Goal: Find specific page/section: Find specific page/section

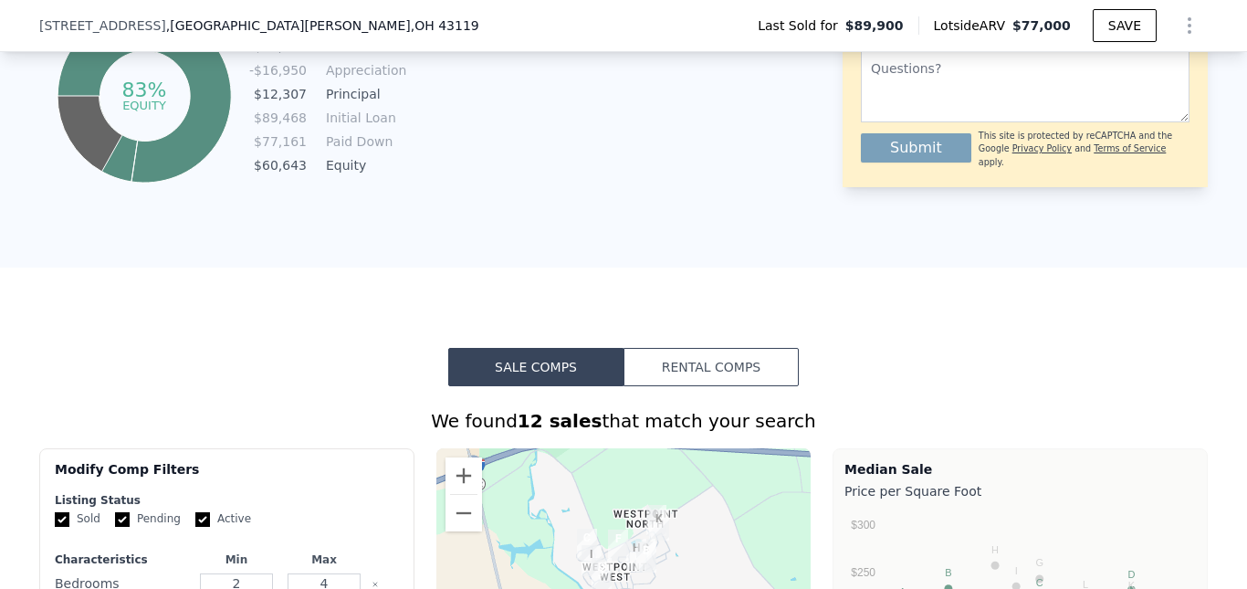
scroll to position [1362, 0]
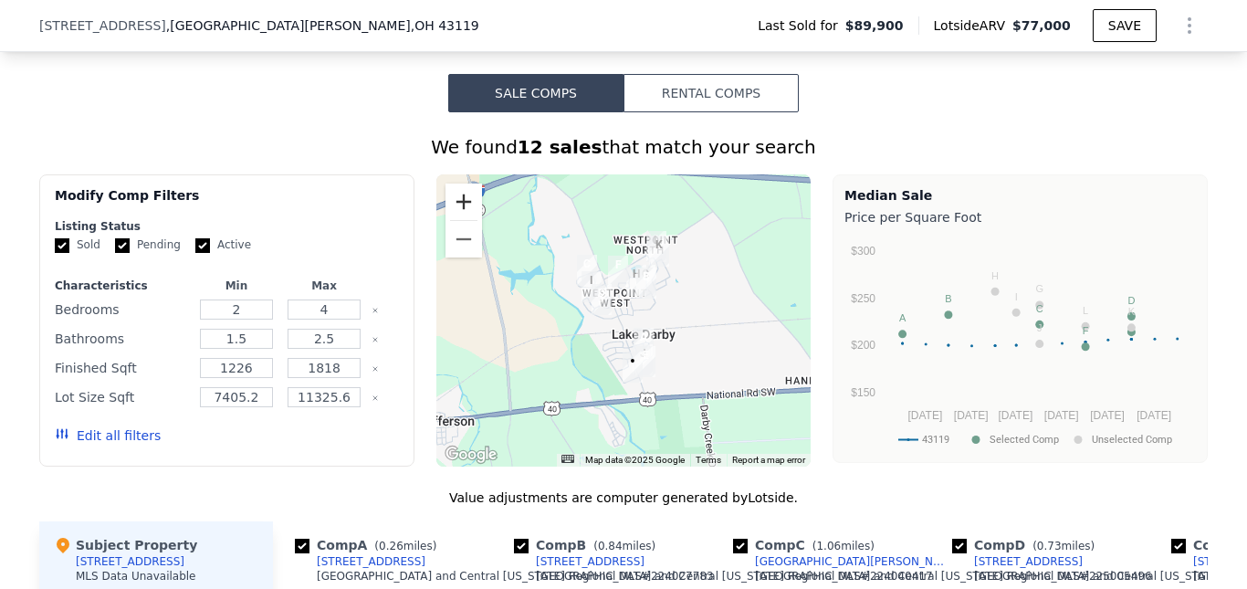
click at [460, 213] on button "Zoom in" at bounding box center [463, 201] width 37 height 37
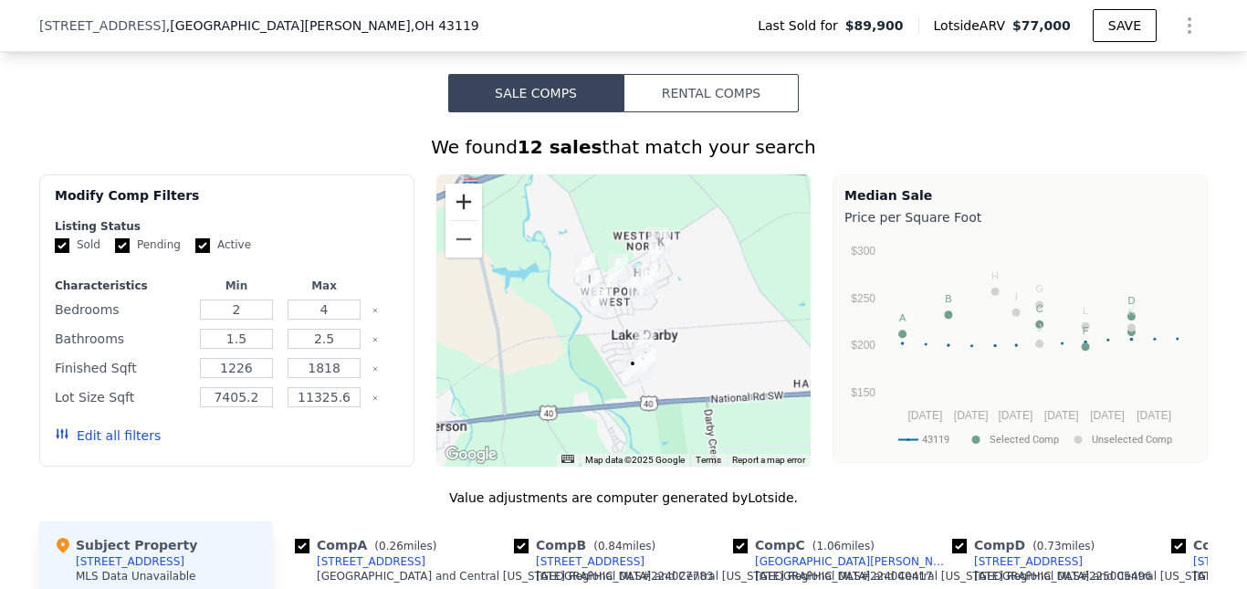
click at [460, 213] on button "Zoom in" at bounding box center [463, 201] width 37 height 37
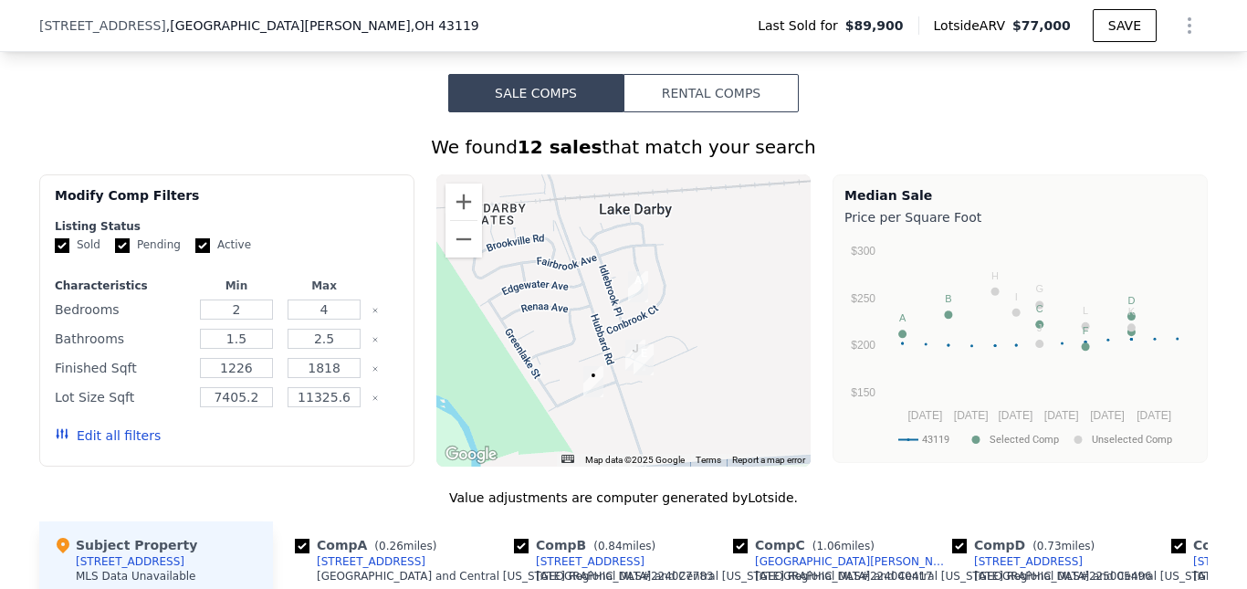
drag, startPoint x: 657, startPoint y: 398, endPoint x: 588, endPoint y: 230, distance: 181.7
click at [588, 230] on div at bounding box center [623, 320] width 375 height 292
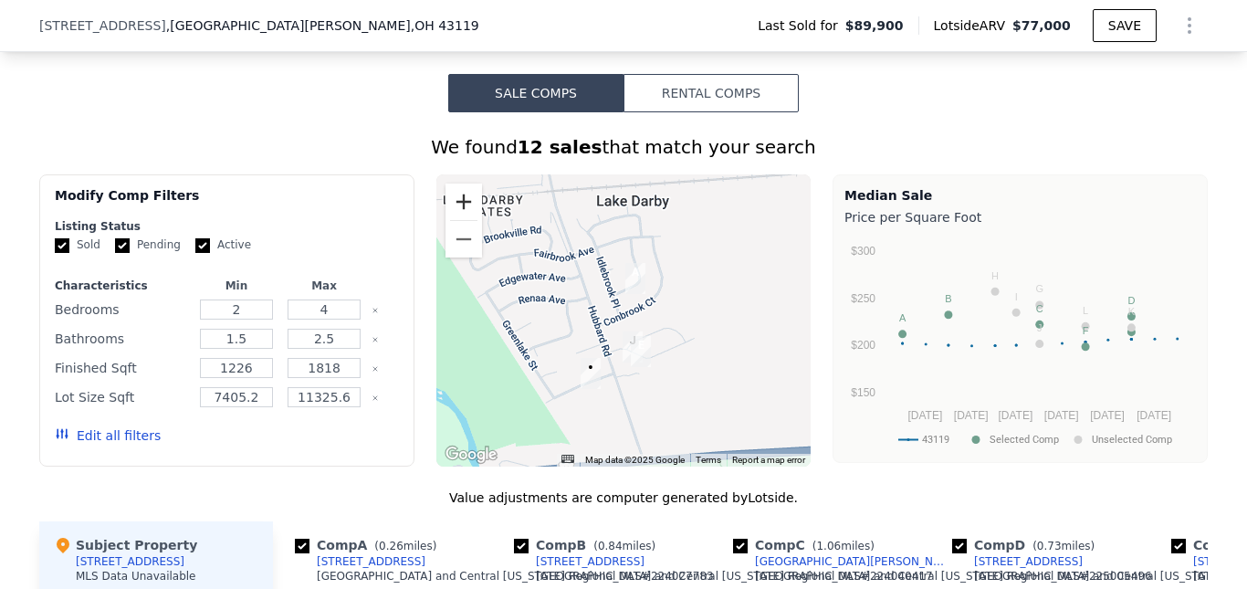
click at [461, 216] on button "Zoom in" at bounding box center [463, 201] width 37 height 37
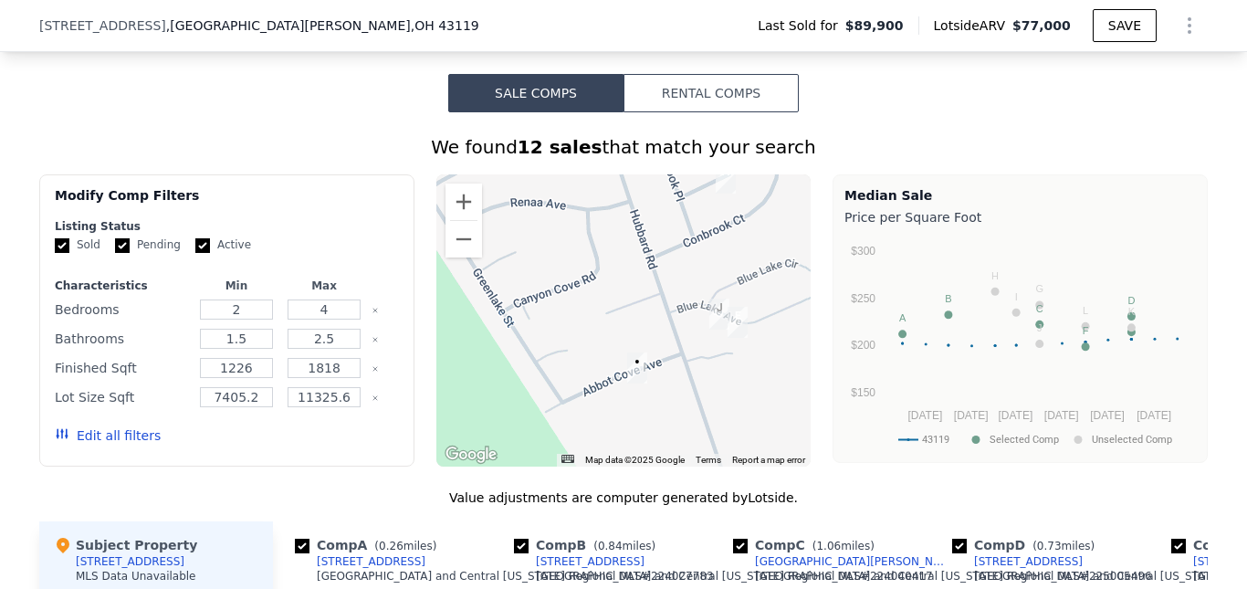
drag, startPoint x: 678, startPoint y: 298, endPoint x: 768, endPoint y: 216, distance: 122.1
click at [768, 216] on div at bounding box center [623, 320] width 375 height 292
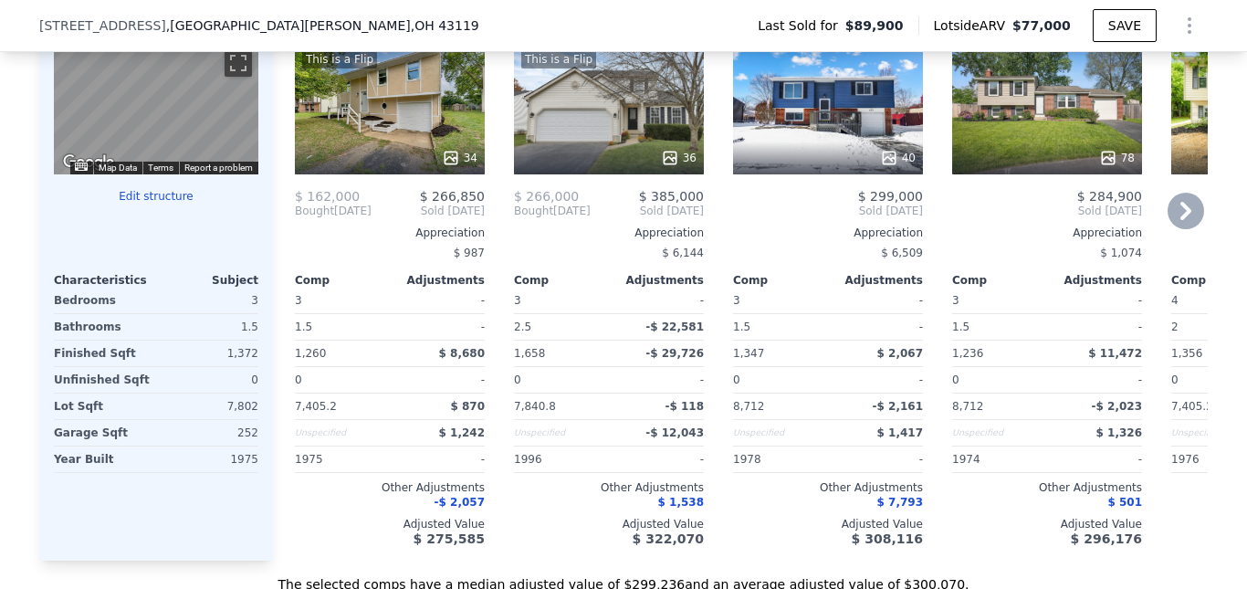
scroll to position [1819, 0]
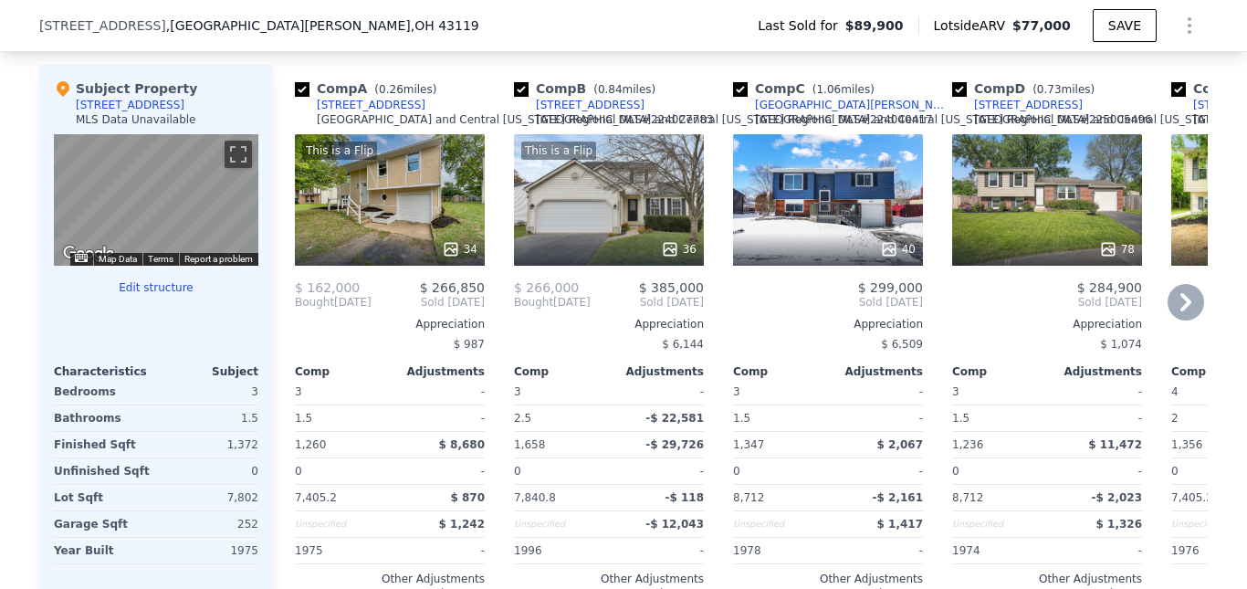
click at [1185, 316] on icon at bounding box center [1185, 302] width 37 height 37
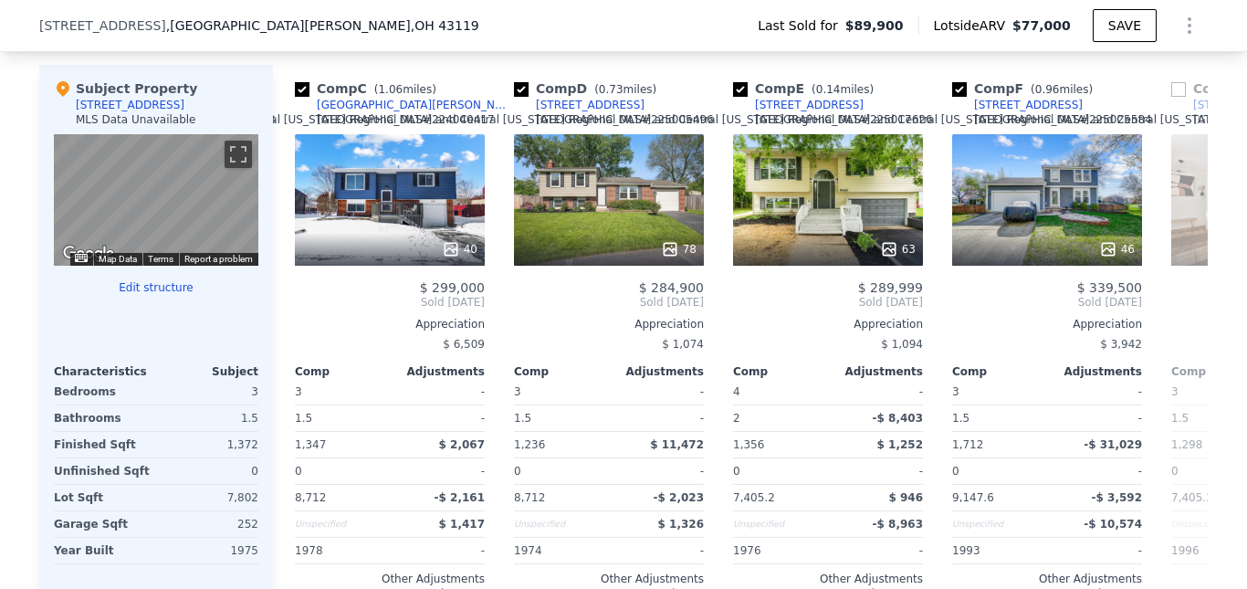
scroll to position [1454, 0]
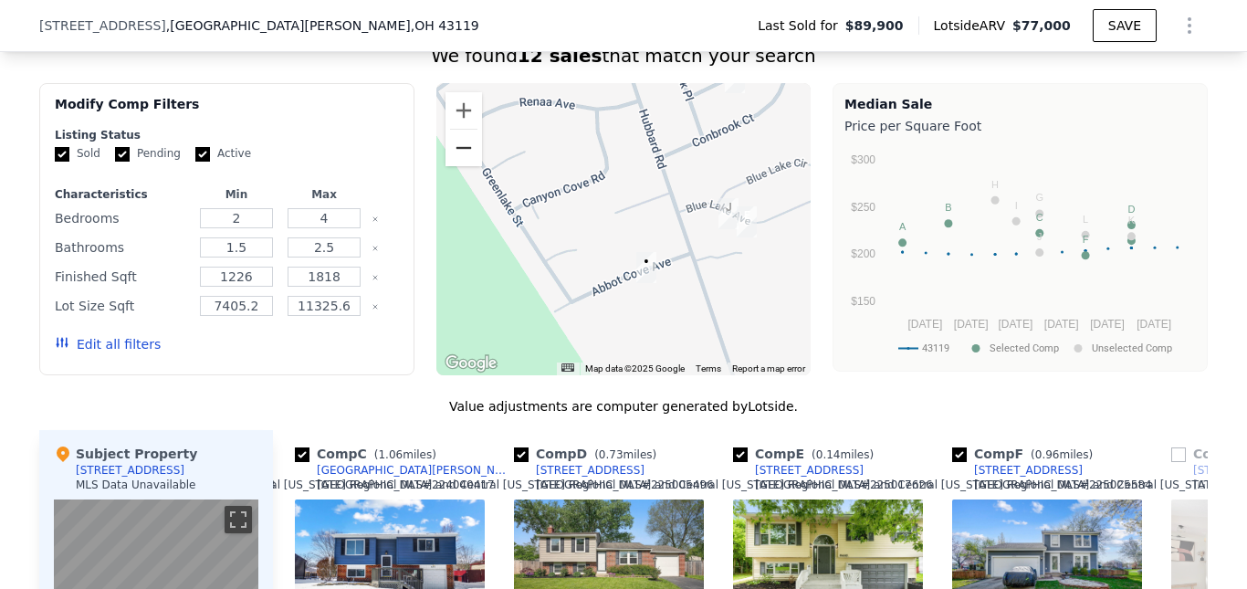
click at [456, 166] on button "Zoom out" at bounding box center [463, 148] width 37 height 37
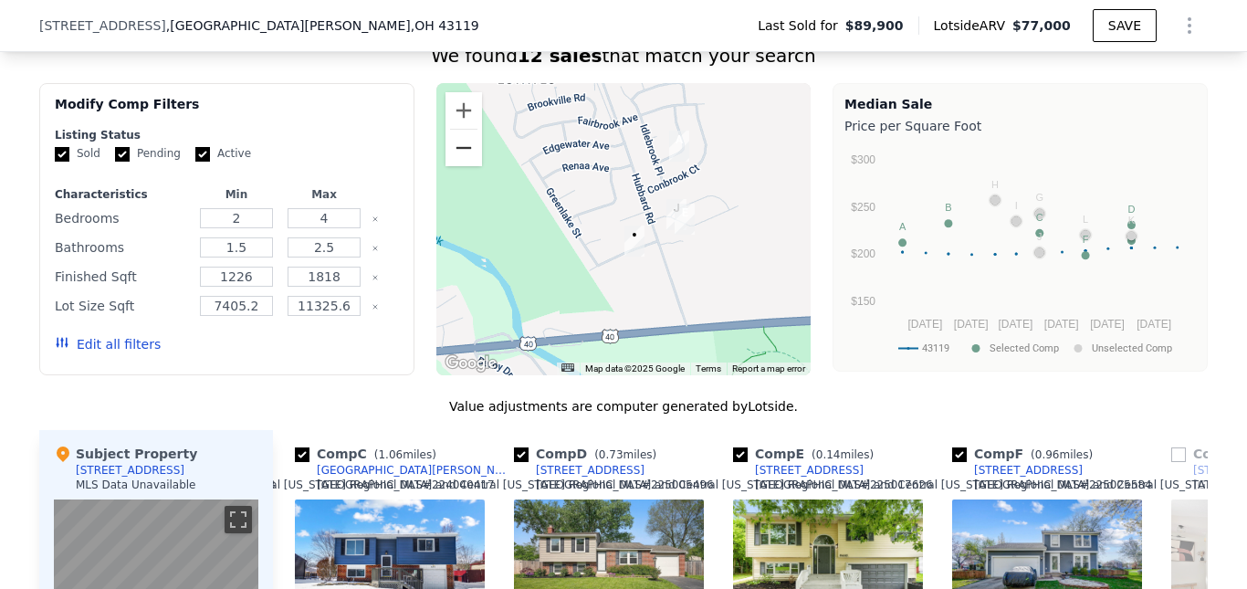
scroll to position [1727, 0]
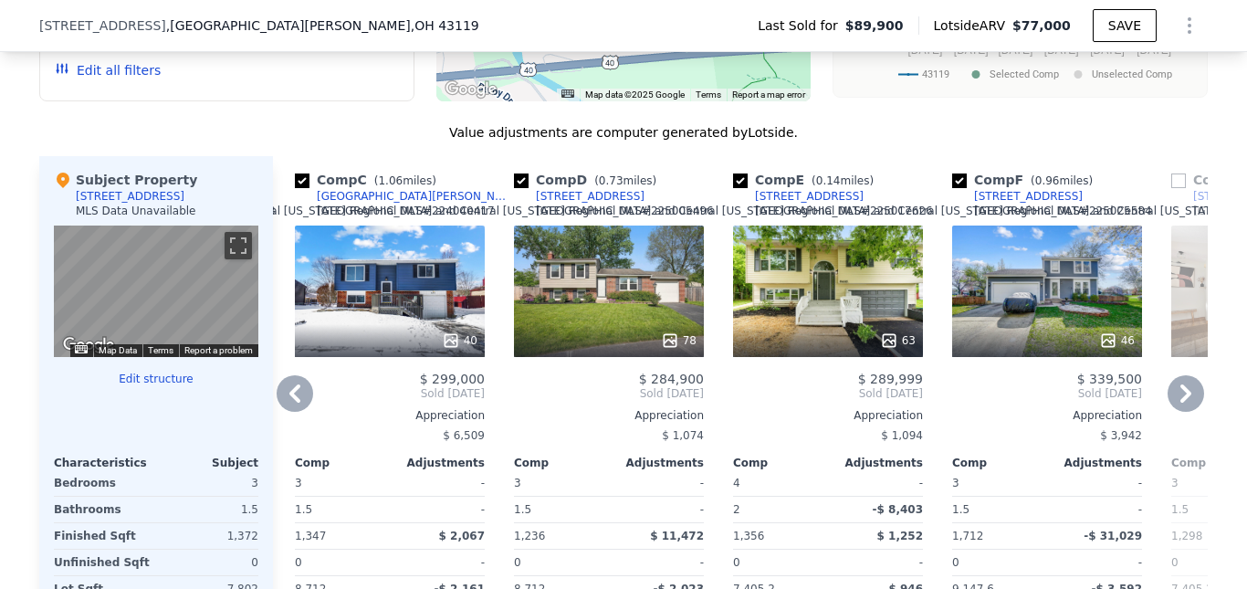
click at [1185, 409] on icon at bounding box center [1185, 393] width 37 height 37
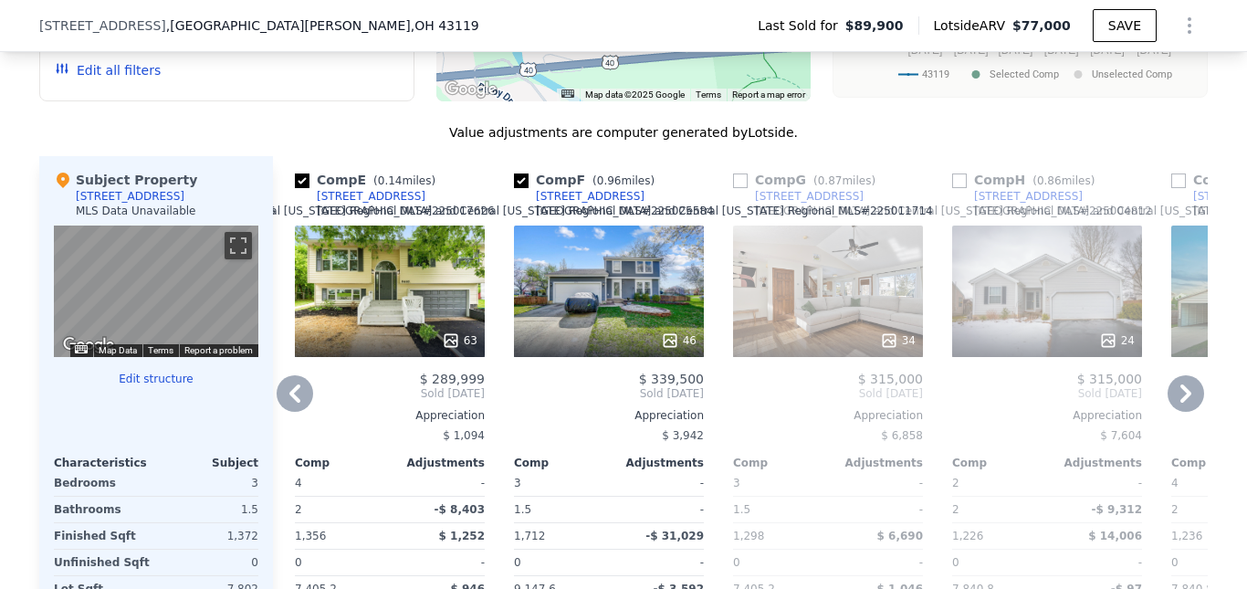
click at [1185, 409] on icon at bounding box center [1185, 393] width 37 height 37
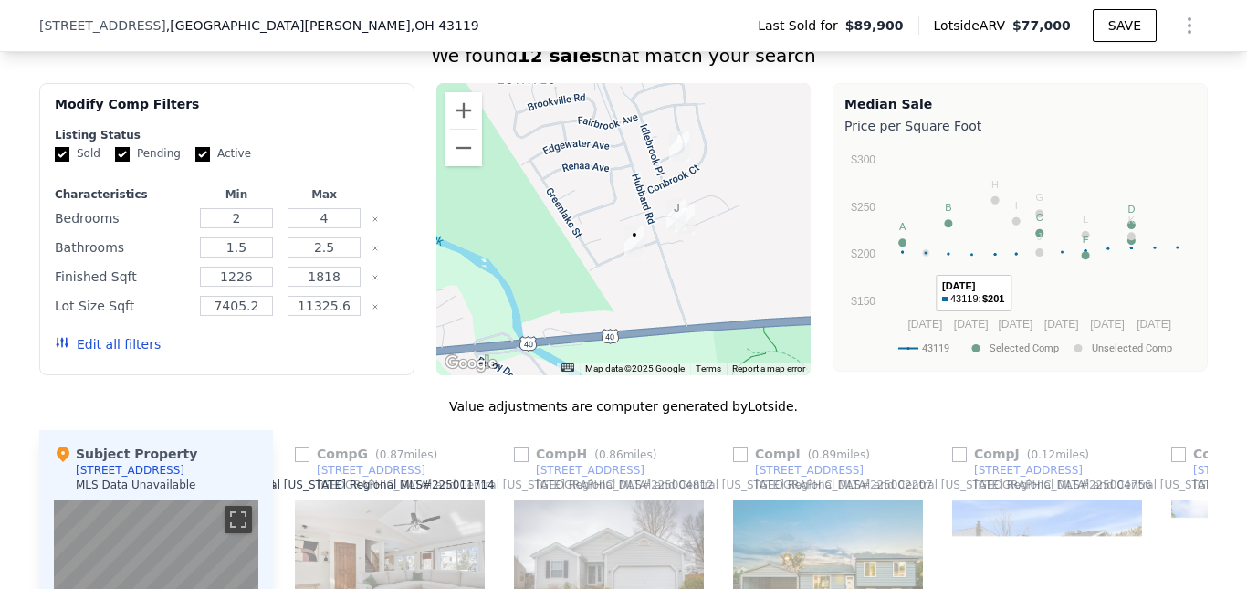
scroll to position [1271, 0]
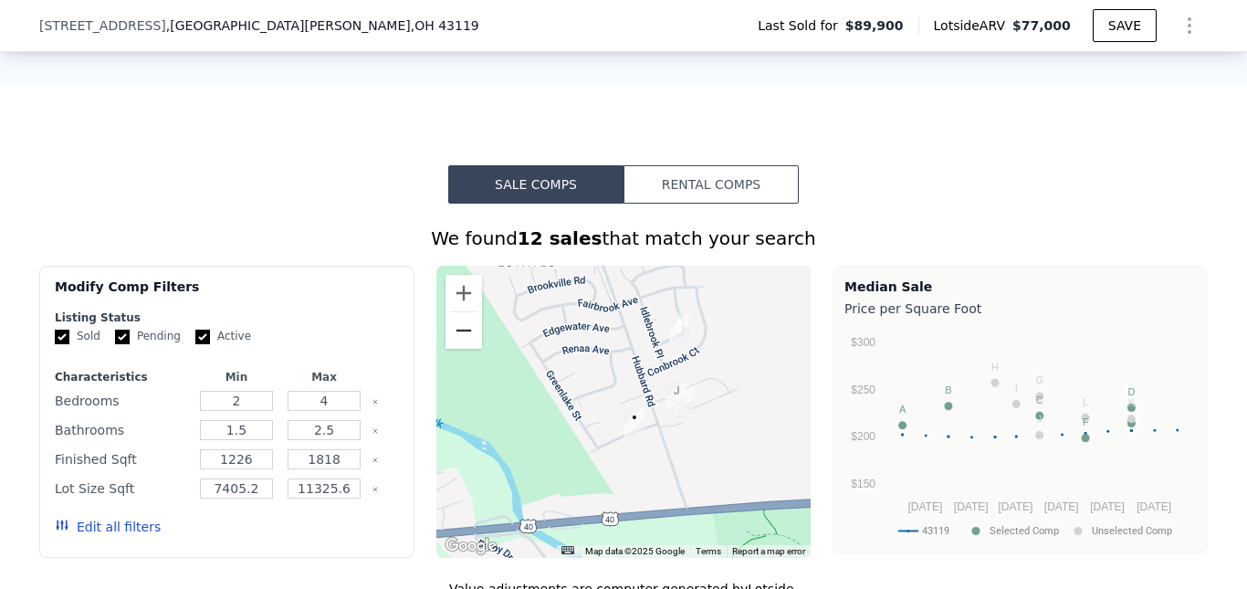
click at [449, 349] on button "Zoom out" at bounding box center [463, 330] width 37 height 37
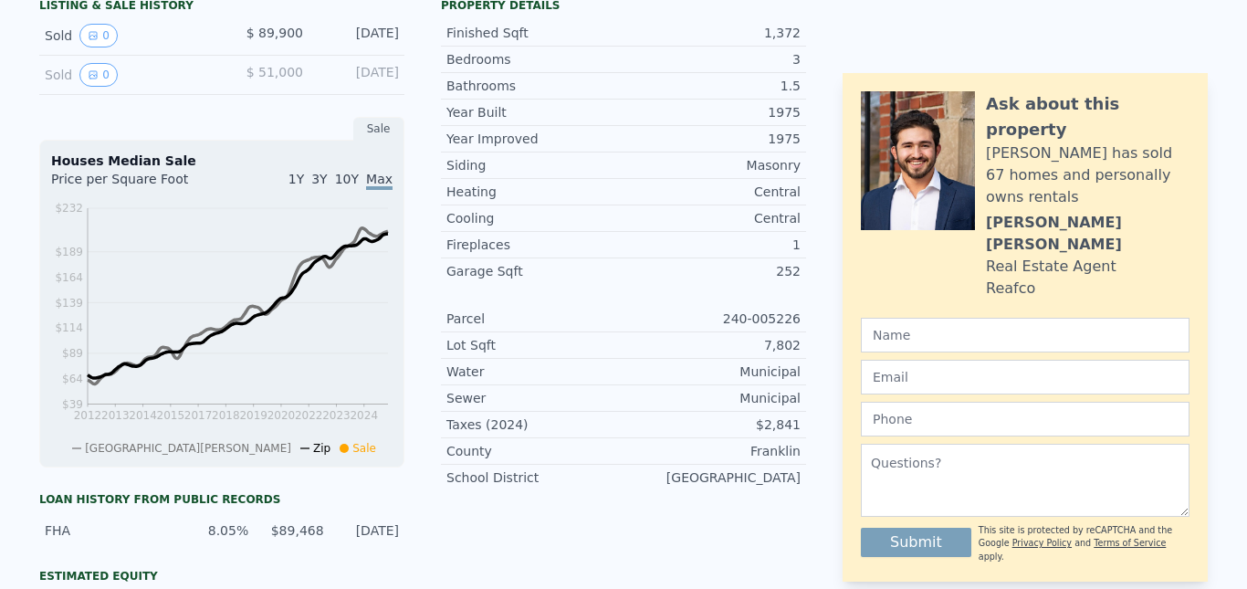
scroll to position [0, 0]
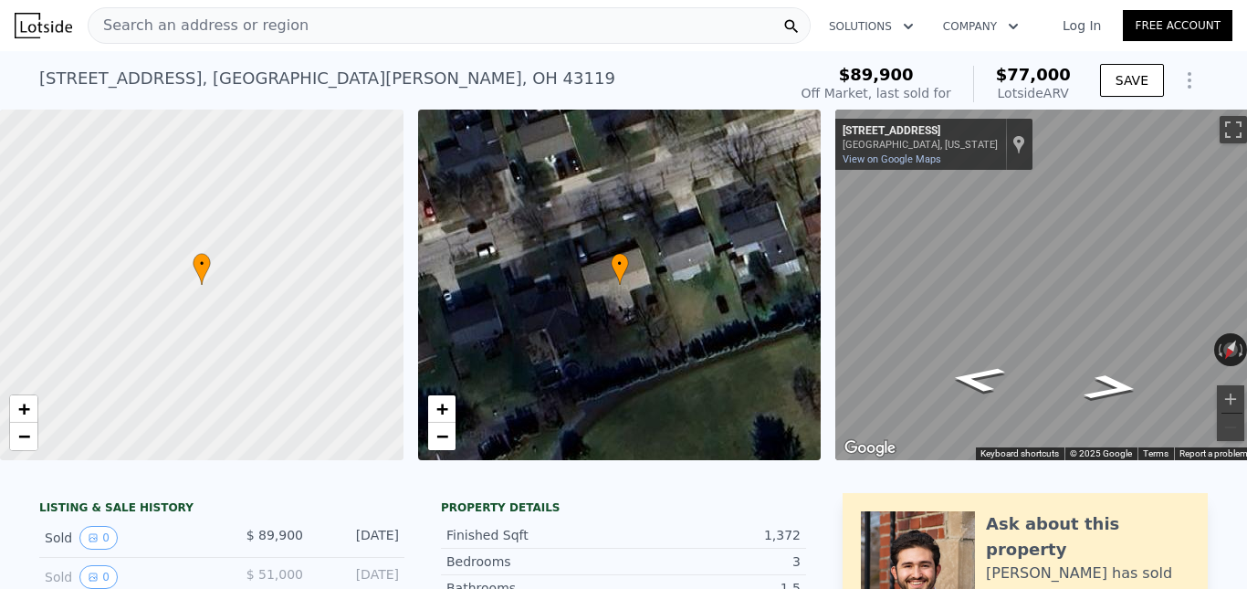
click at [228, 30] on span "Search an address or region" at bounding box center [199, 26] width 220 height 22
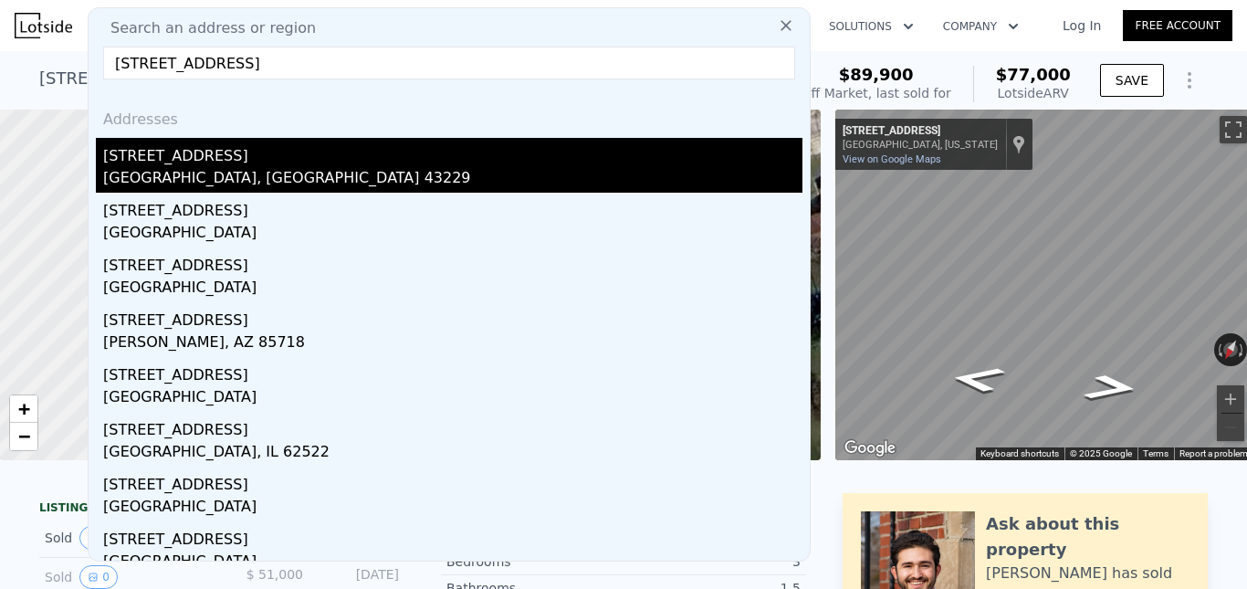
type input "[STREET_ADDRESS]"
click at [198, 172] on div "[GEOGRAPHIC_DATA], [GEOGRAPHIC_DATA] 43229" at bounding box center [452, 180] width 699 height 26
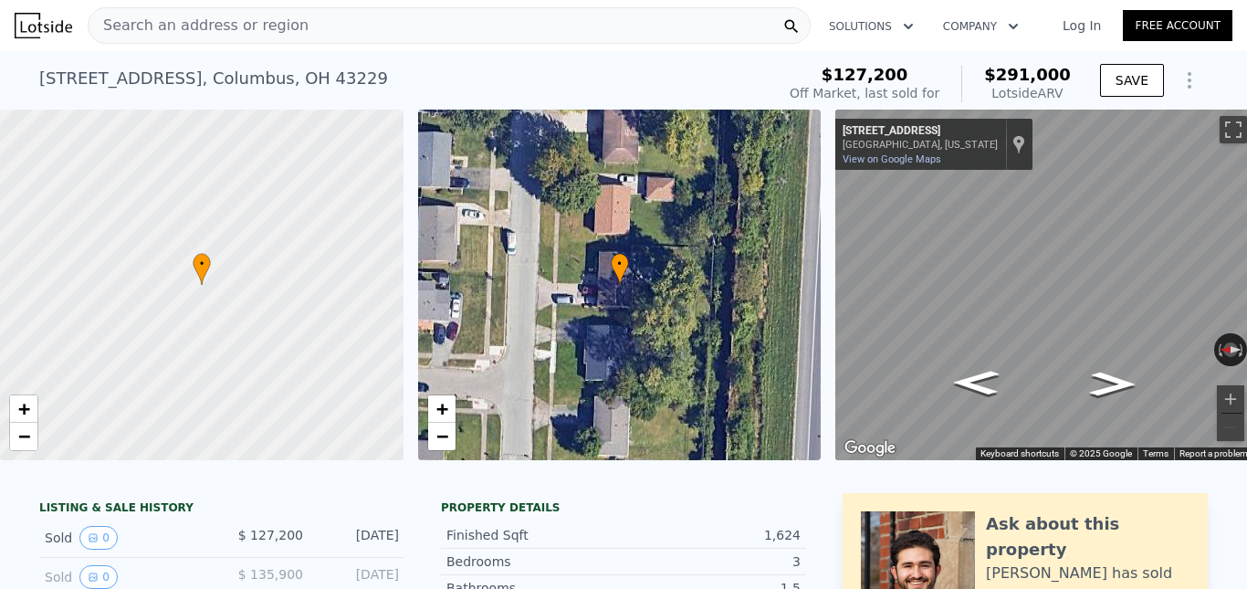
click at [339, 32] on div "Search an address or region" at bounding box center [449, 25] width 723 height 37
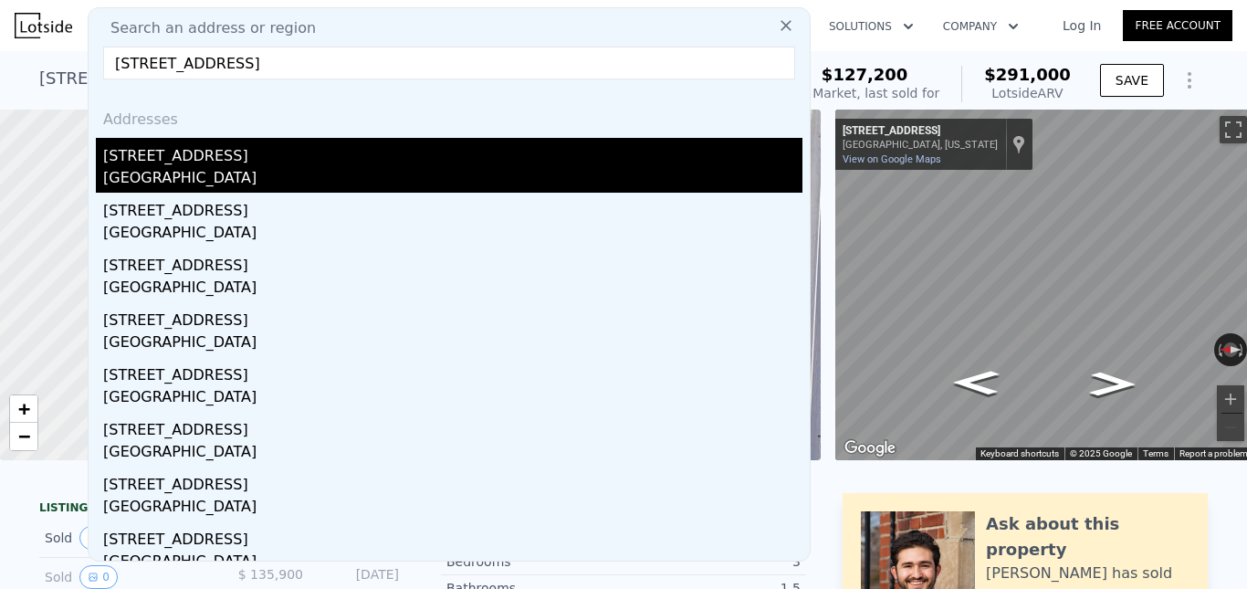
type input "[STREET_ADDRESS]"
click at [212, 161] on div "[STREET_ADDRESS]" at bounding box center [452, 152] width 699 height 29
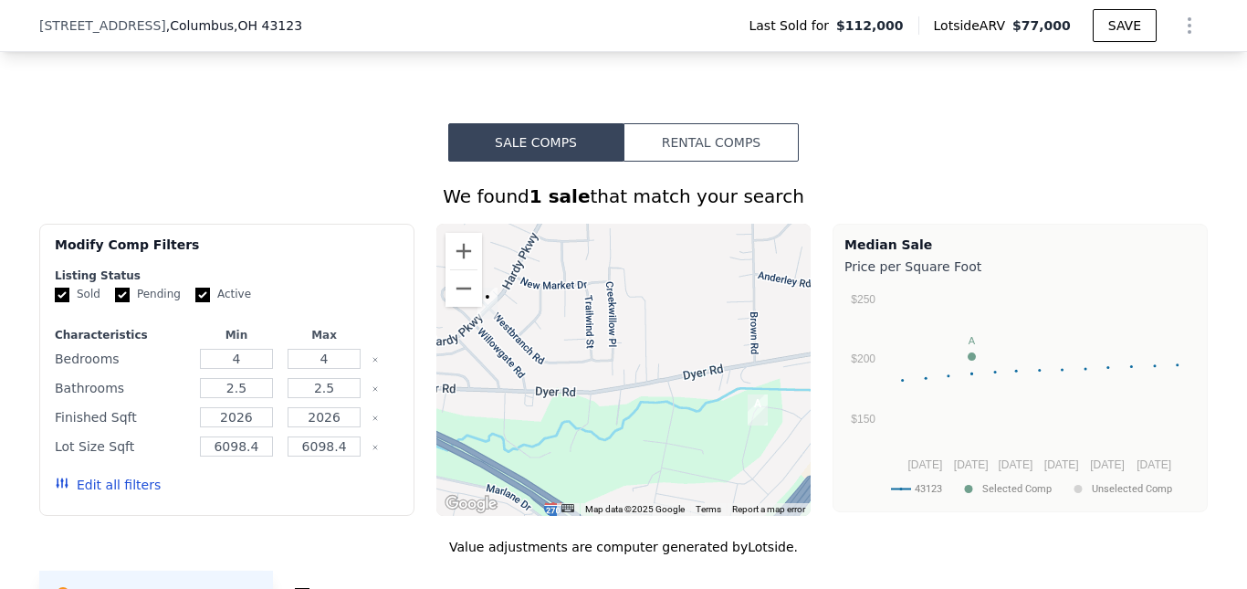
scroll to position [1322, 0]
